Goal: Task Accomplishment & Management: Manage account settings

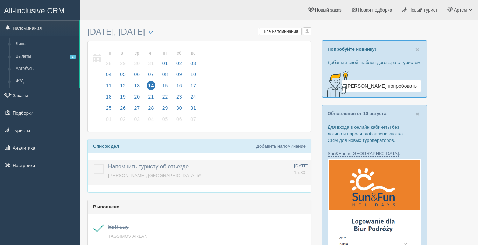
click at [94, 164] on label at bounding box center [94, 164] width 0 height 0
click at [0, 0] on input "checkbox" at bounding box center [0, 0] width 0 height 0
click at [94, 164] on label at bounding box center [94, 164] width 0 height 0
click at [0, 0] on input "checkbox" at bounding box center [0, 0] width 0 height 0
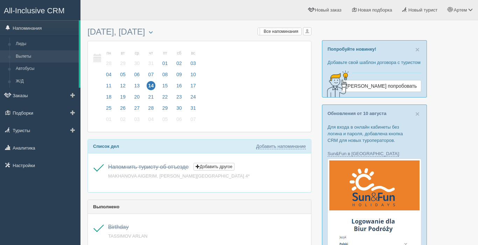
click at [25, 57] on link "Вылеты" at bounding box center [46, 56] width 66 height 13
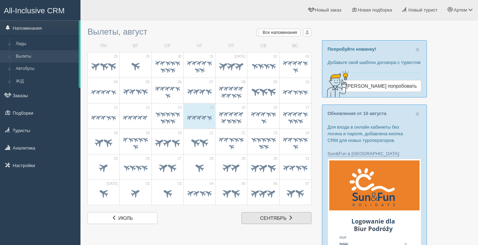
click at [286, 216] on span "сентябрь" at bounding box center [273, 219] width 27 height 6
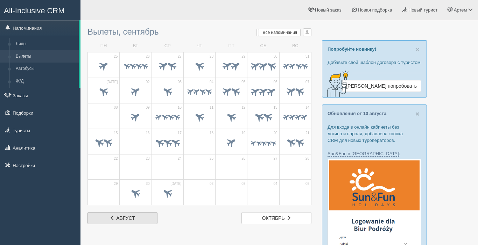
click at [109, 219] on link "авг. август" at bounding box center [123, 219] width 70 height 12
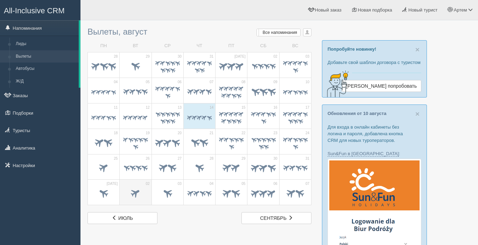
scroll to position [0, 0]
click at [104, 170] on span at bounding box center [104, 168] width 12 height 12
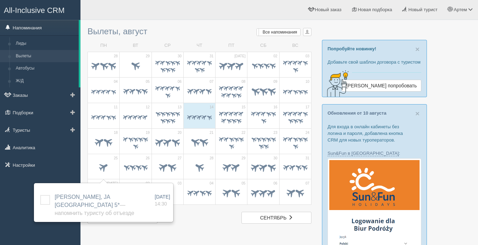
click at [28, 25] on link "Напоминания" at bounding box center [39, 27] width 79 height 15
